Goal: Information Seeking & Learning: Learn about a topic

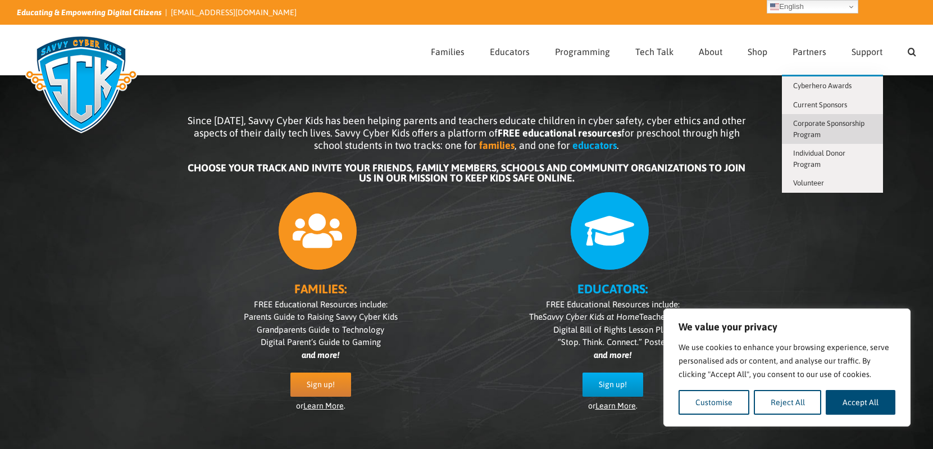
click at [840, 120] on span "Corporate Sponsorship Program" at bounding box center [828, 129] width 71 height 20
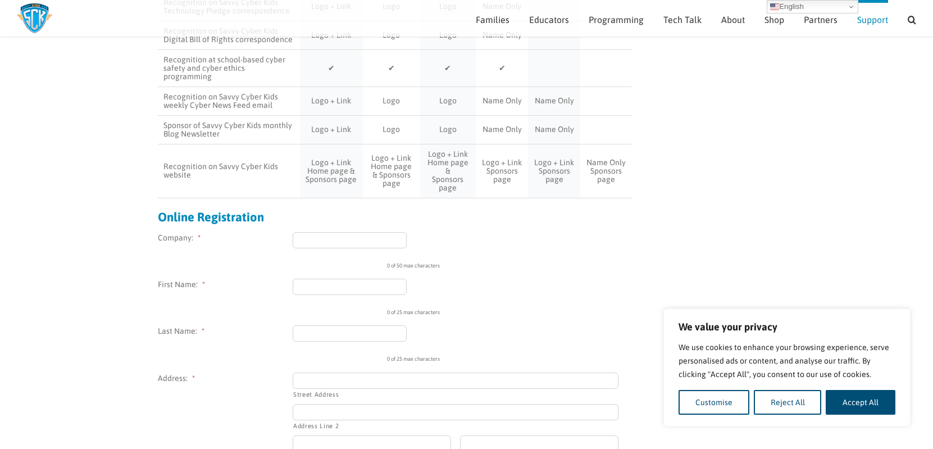
scroll to position [725, 0]
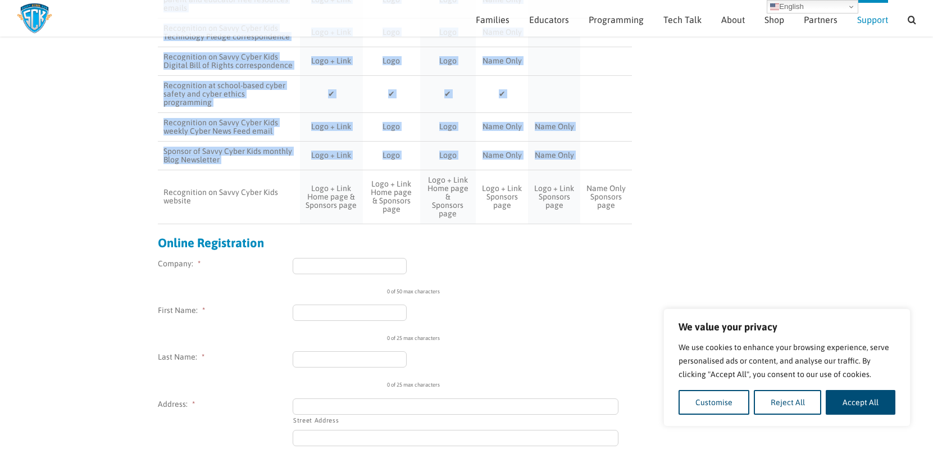
drag, startPoint x: 636, startPoint y: 234, endPoint x: 162, endPoint y: 222, distance: 474.1
click at [162, 222] on div "Help Us Grow Investment in Savvy Cyber Kids will permit the expansion of the pr…" at bounding box center [467, 146] width 618 height 1450
copy table "Lorem Ipsum Dolo Sitametcons Adipisci Elitseddoe Tempori ($815,784) Utlab Etdol…"
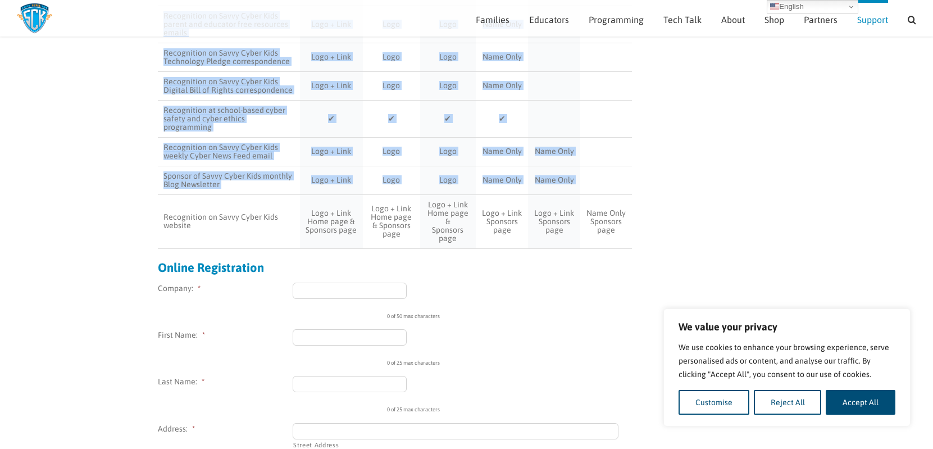
scroll to position [676, 0]
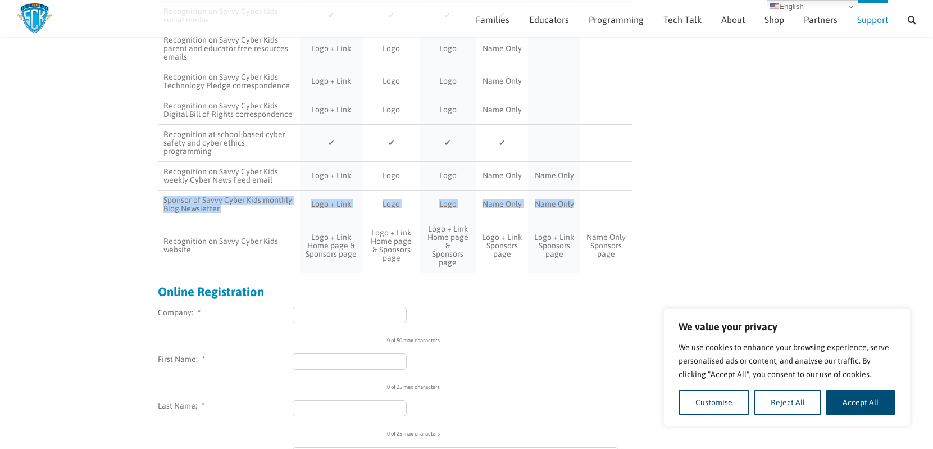
drag, startPoint x: 589, startPoint y: 248, endPoint x: 165, endPoint y: 246, distance: 424.5
click at [165, 218] on tr "Sponsor of Savvy Cyber Kids monthly Blog Newsletter Logo + Link Logo Logo Name …" at bounding box center [395, 204] width 474 height 29
copy tr "Sponsor of Savvy Cyber Kids monthly Blog Newsletter Logo + Link Logo Logo Name …"
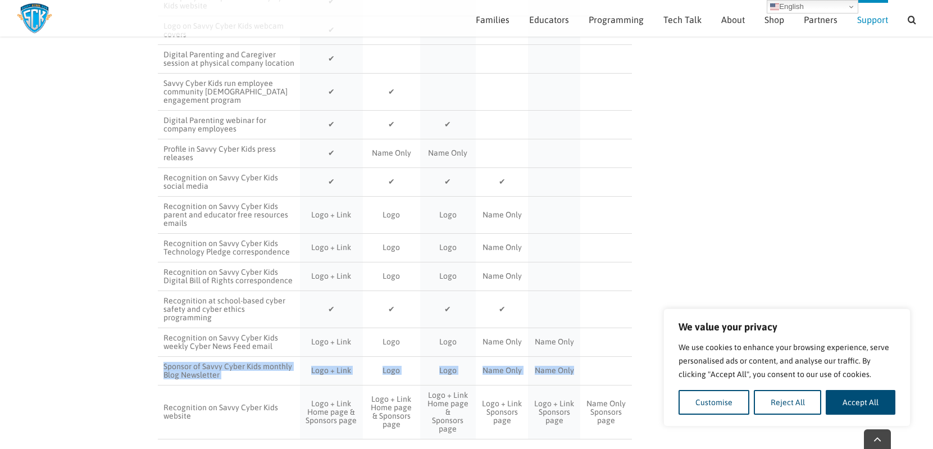
scroll to position [527, 0]
